Goal: Find contact information: Find contact information

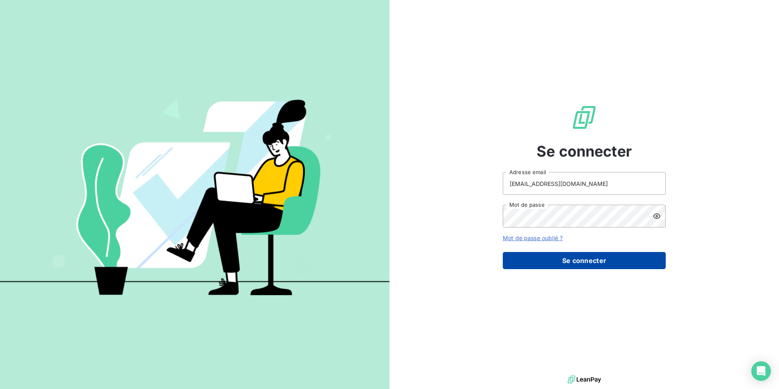
click at [579, 258] on button "Se connecter" at bounding box center [584, 260] width 163 height 17
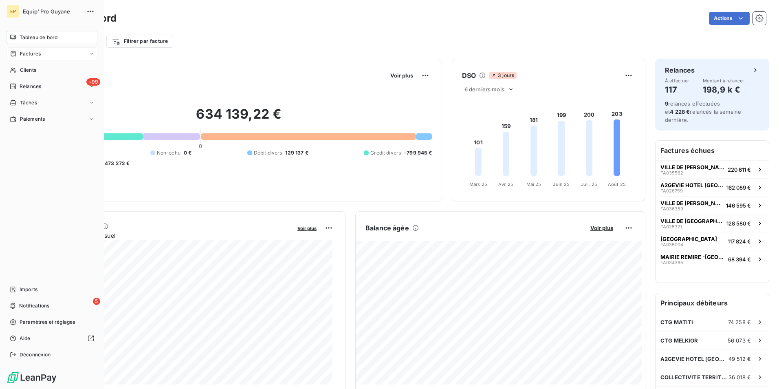
click at [33, 55] on span "Factures" at bounding box center [30, 53] width 21 height 7
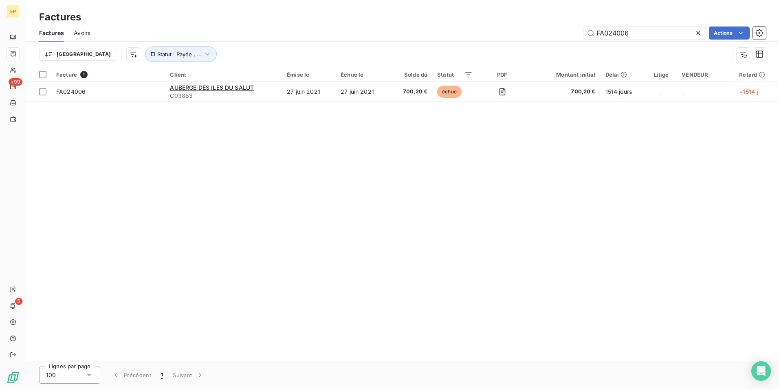
drag, startPoint x: 632, startPoint y: 32, endPoint x: 577, endPoint y: 38, distance: 56.1
click at [577, 38] on div "FA024006 Actions" at bounding box center [433, 32] width 666 height 13
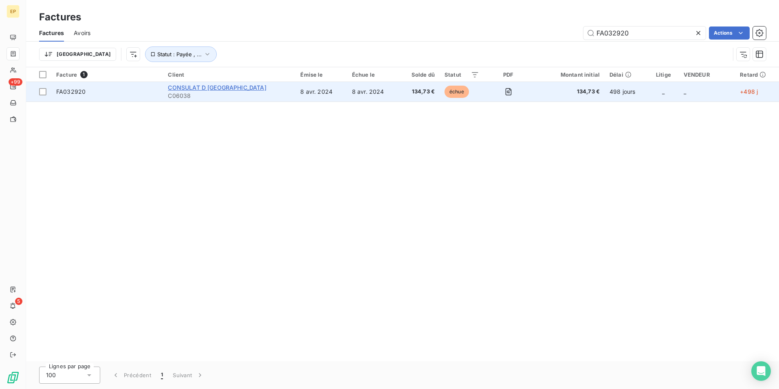
type input "FA032920"
click at [216, 88] on span "CONSULAT D [GEOGRAPHIC_DATA]" at bounding box center [217, 87] width 98 height 7
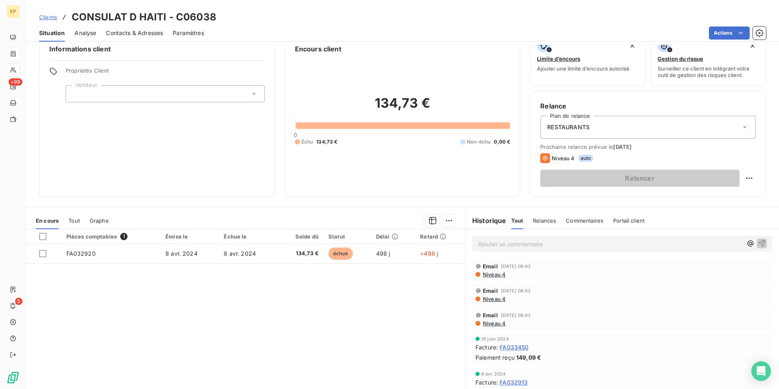
scroll to position [37, 0]
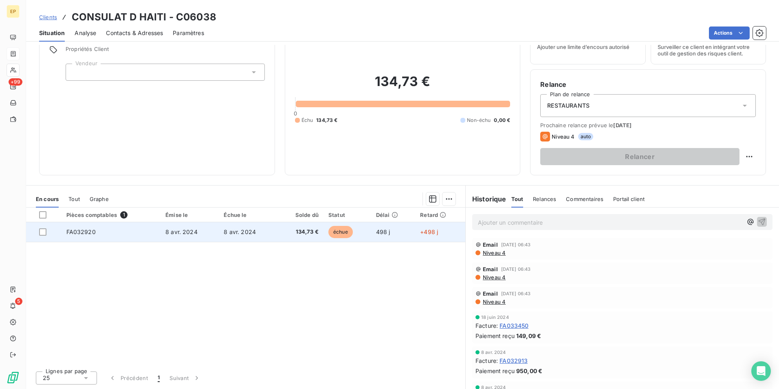
click at [209, 233] on td "8 avr. 2024" at bounding box center [190, 232] width 58 height 20
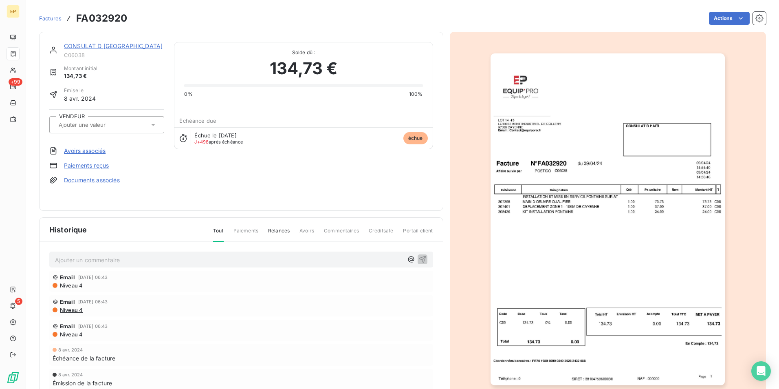
scroll to position [31, 0]
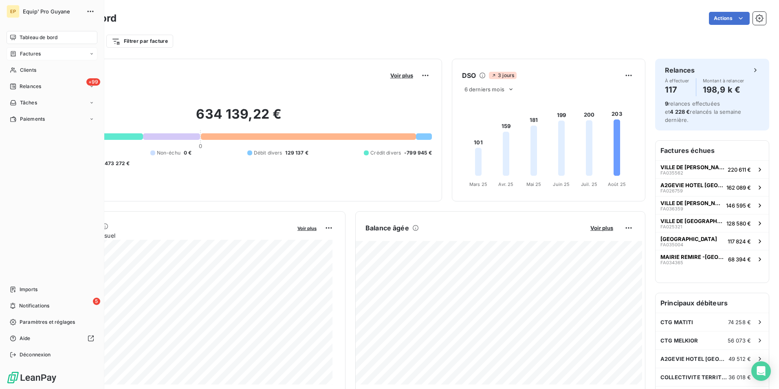
click at [32, 53] on span "Factures" at bounding box center [30, 53] width 21 height 7
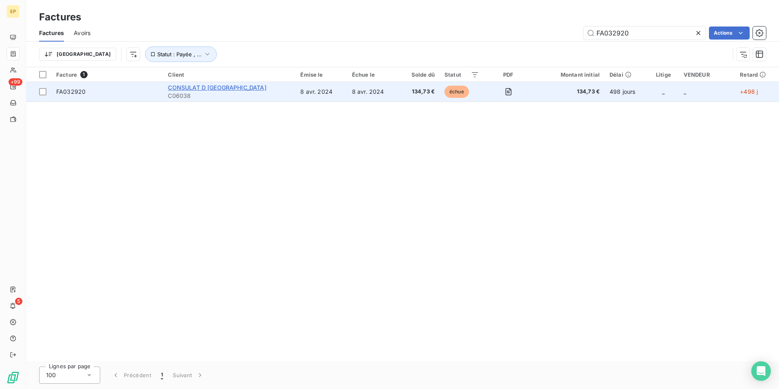
click at [204, 87] on span "CONSULAT D HAITI" at bounding box center [217, 87] width 98 height 7
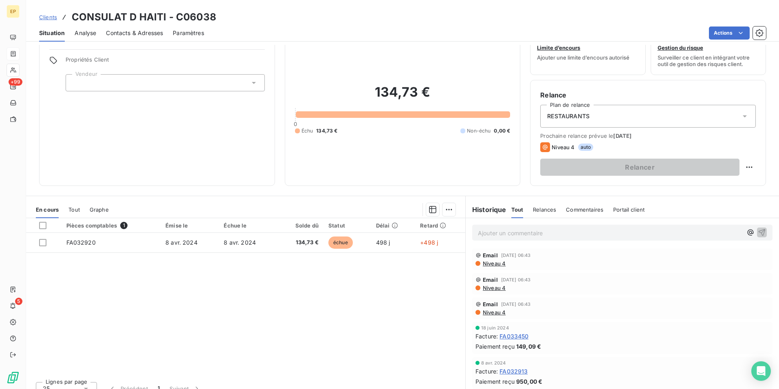
scroll to position [37, 0]
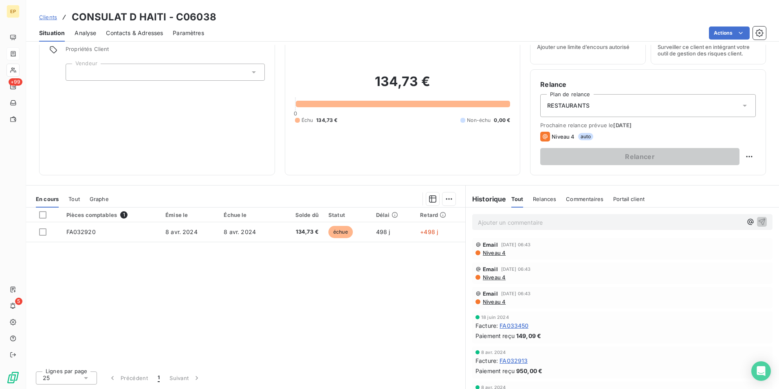
click at [142, 33] on span "Contacts & Adresses" at bounding box center [134, 33] width 57 height 8
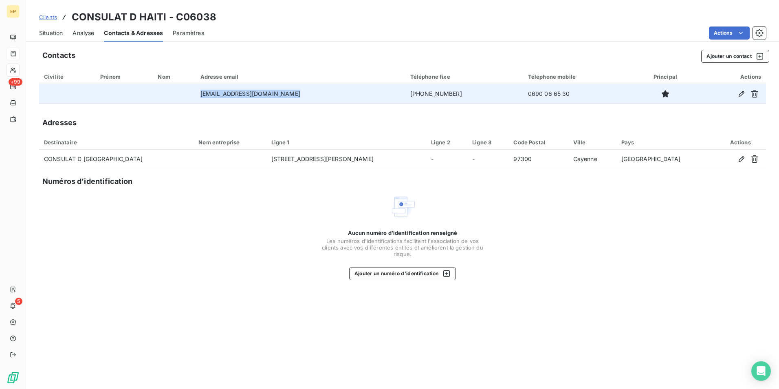
drag, startPoint x: 288, startPoint y: 93, endPoint x: 204, endPoint y: 90, distance: 83.6
click at [204, 90] on td "consulat.haiti-gp@wanadoo.fr" at bounding box center [301, 94] width 210 height 20
drag, startPoint x: 204, startPoint y: 90, endPoint x: 223, endPoint y: 93, distance: 19.0
copy td "consulat.haiti-gp@wanadoo.fr"
drag, startPoint x: 445, startPoint y: 93, endPoint x: 388, endPoint y: 94, distance: 56.7
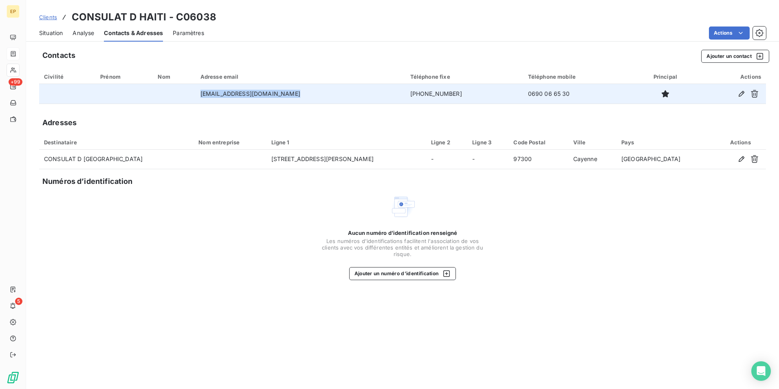
click at [405, 94] on td "+590 590 89 35 80" at bounding box center [464, 94] width 118 height 20
drag, startPoint x: 388, startPoint y: 94, endPoint x: 414, endPoint y: 90, distance: 26.0
copy td "+590 590 89 35 80"
click at [562, 85] on td "0690 06 65 30" at bounding box center [578, 94] width 110 height 20
click at [561, 92] on td "0690 06 65 30" at bounding box center [578, 94] width 110 height 20
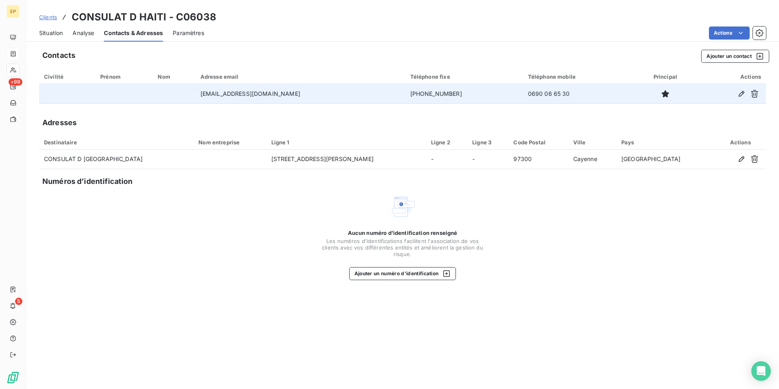
drag, startPoint x: 559, startPoint y: 93, endPoint x: 519, endPoint y: 95, distance: 39.6
click at [523, 95] on td "0690 06 65 30" at bounding box center [578, 94] width 110 height 20
drag, startPoint x: 519, startPoint y: 95, endPoint x: 531, endPoint y: 94, distance: 12.3
copy td "0690 06 65 30"
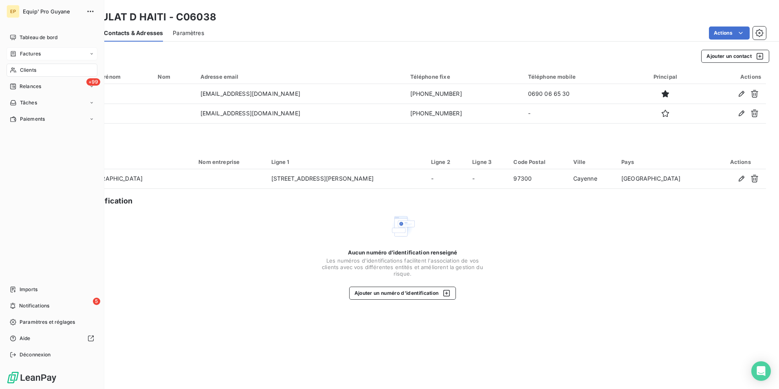
click at [29, 52] on span "Factures" at bounding box center [30, 53] width 21 height 7
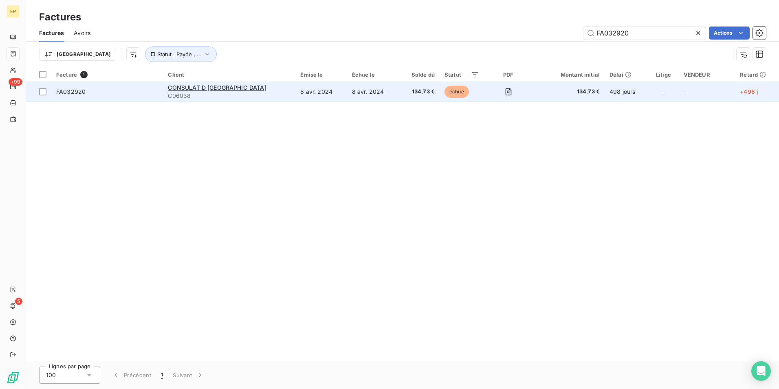
click at [295, 91] on td "8 avr. 2024" at bounding box center [320, 92] width 51 height 20
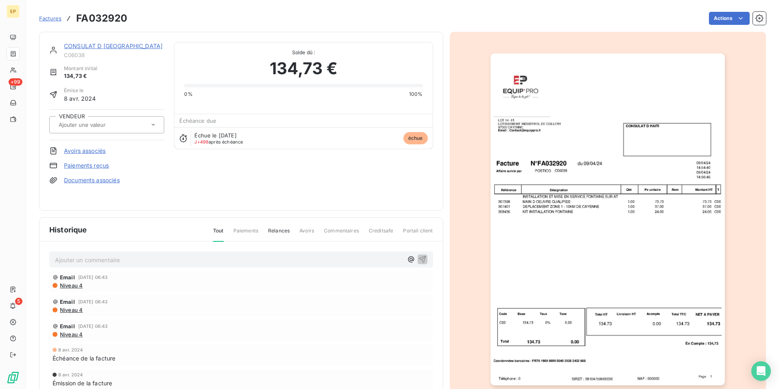
click at [99, 43] on link "CONSULAT D HAITI" at bounding box center [113, 45] width 99 height 7
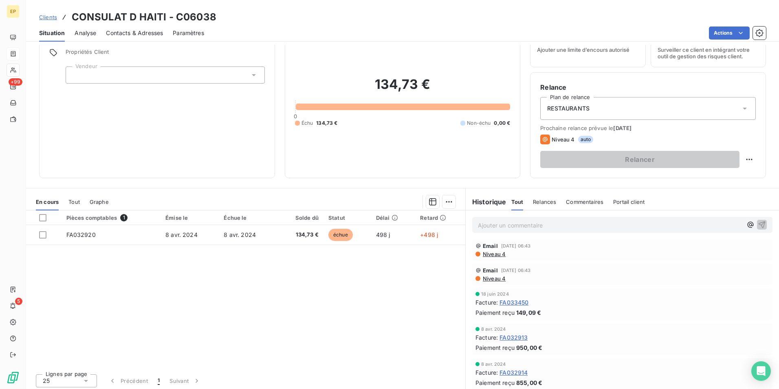
scroll to position [37, 0]
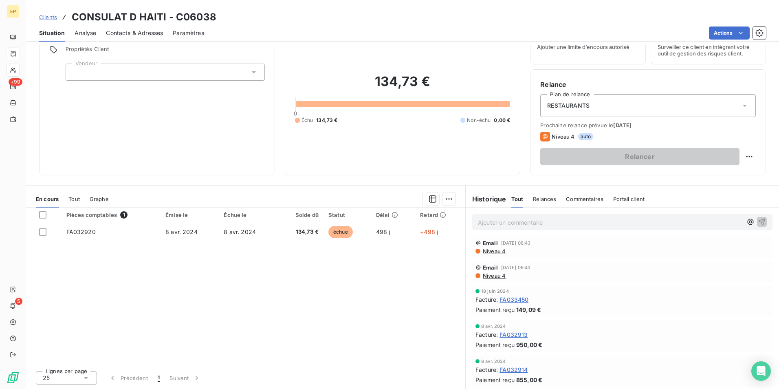
click at [515, 370] on span "FA032914" at bounding box center [514, 369] width 28 height 9
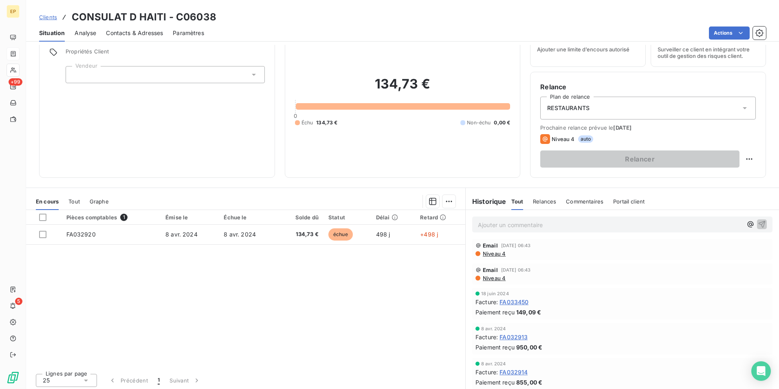
scroll to position [37, 0]
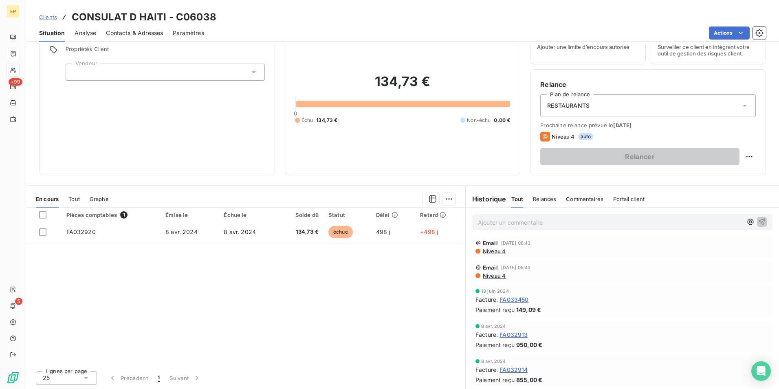
click at [510, 335] on span "FA032913" at bounding box center [514, 334] width 28 height 9
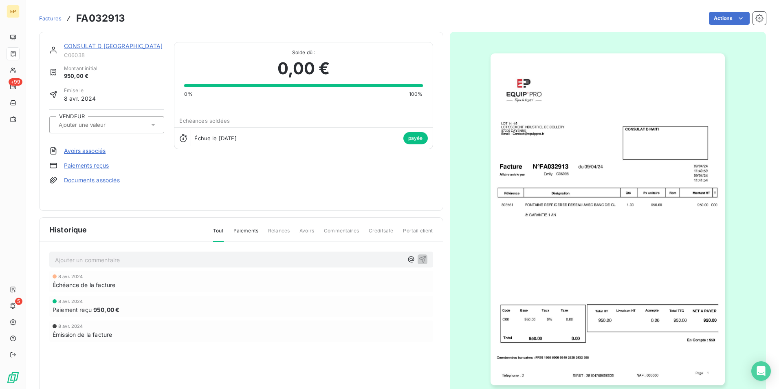
click at [540, 229] on img "button" at bounding box center [608, 219] width 234 height 332
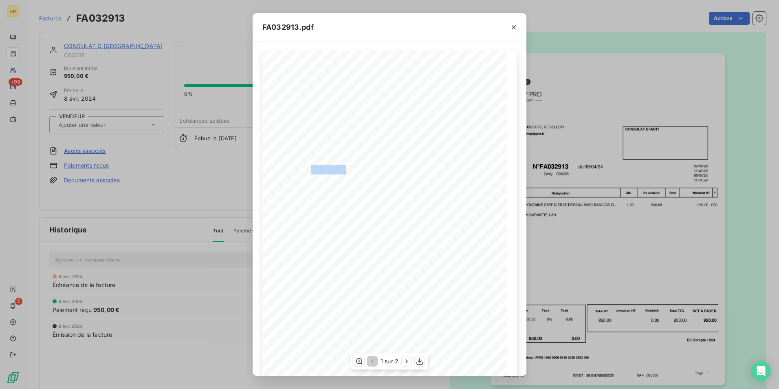
drag, startPoint x: 344, startPoint y: 169, endPoint x: 309, endPoint y: 167, distance: 34.7
click at [311, 167] on span "N°FA032913" at bounding box center [331, 168] width 40 height 7
drag, startPoint x: 309, startPoint y: 167, endPoint x: 322, endPoint y: 167, distance: 13.1
copy span "N°FA03291"
click at [516, 26] on icon "button" at bounding box center [514, 27] width 8 height 8
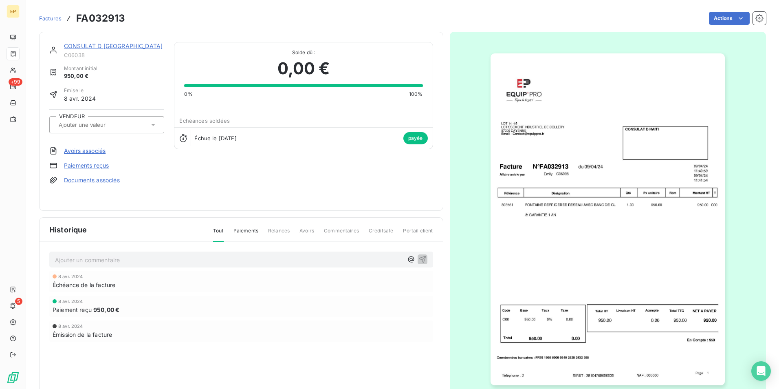
click at [81, 46] on link "CONSULAT D HAITI" at bounding box center [113, 45] width 99 height 7
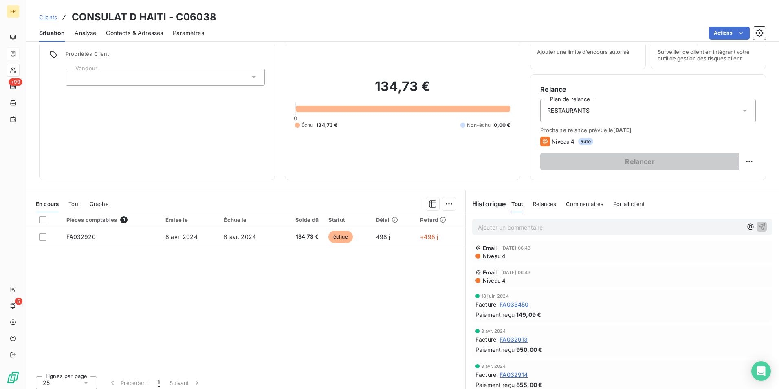
scroll to position [37, 0]
